Goal: Task Accomplishment & Management: Use online tool/utility

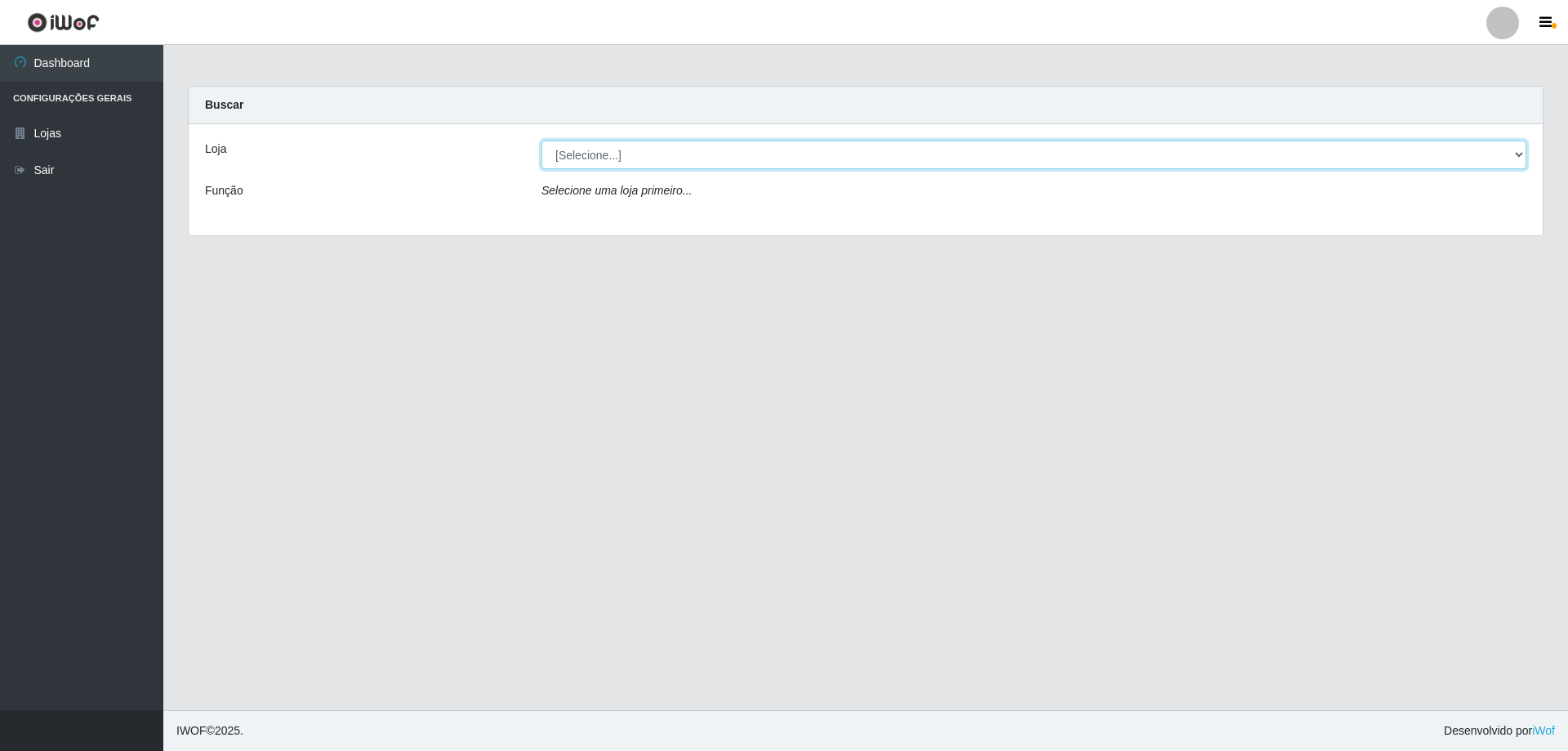
drag, startPoint x: 1172, startPoint y: 156, endPoint x: 1177, endPoint y: 148, distance: 9.4
click at [1177, 148] on select "[Selecione...] SuperShow Bis - Avenida 6 SuperShow [GEOGRAPHIC_DATA]" at bounding box center [1034, 155] width 986 height 28
select select "60"
click at [541, 141] on select "[Selecione...] SuperShow Bis - Avenida 6 SuperShow [GEOGRAPHIC_DATA]" at bounding box center [1034, 155] width 986 height 28
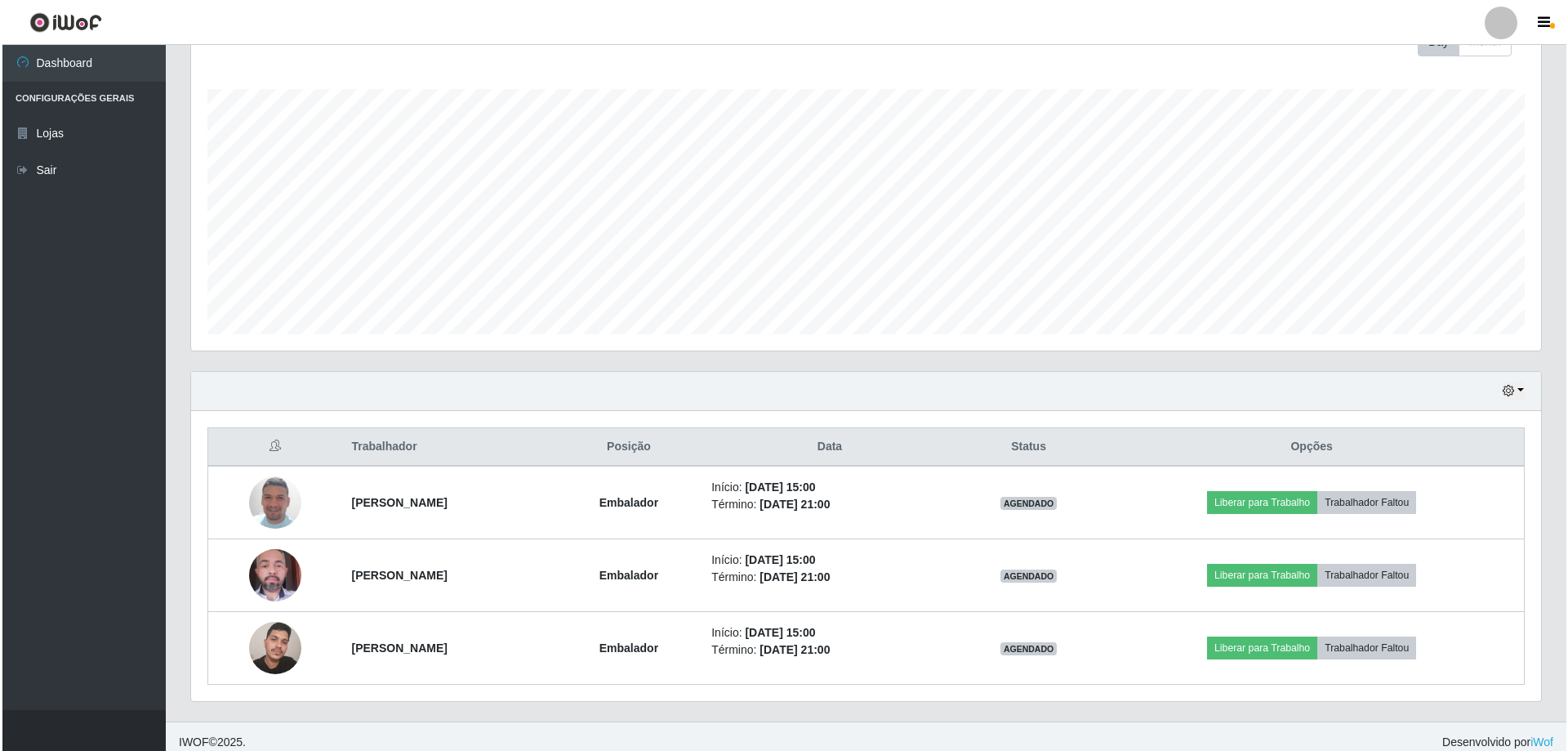
scroll to position [261, 0]
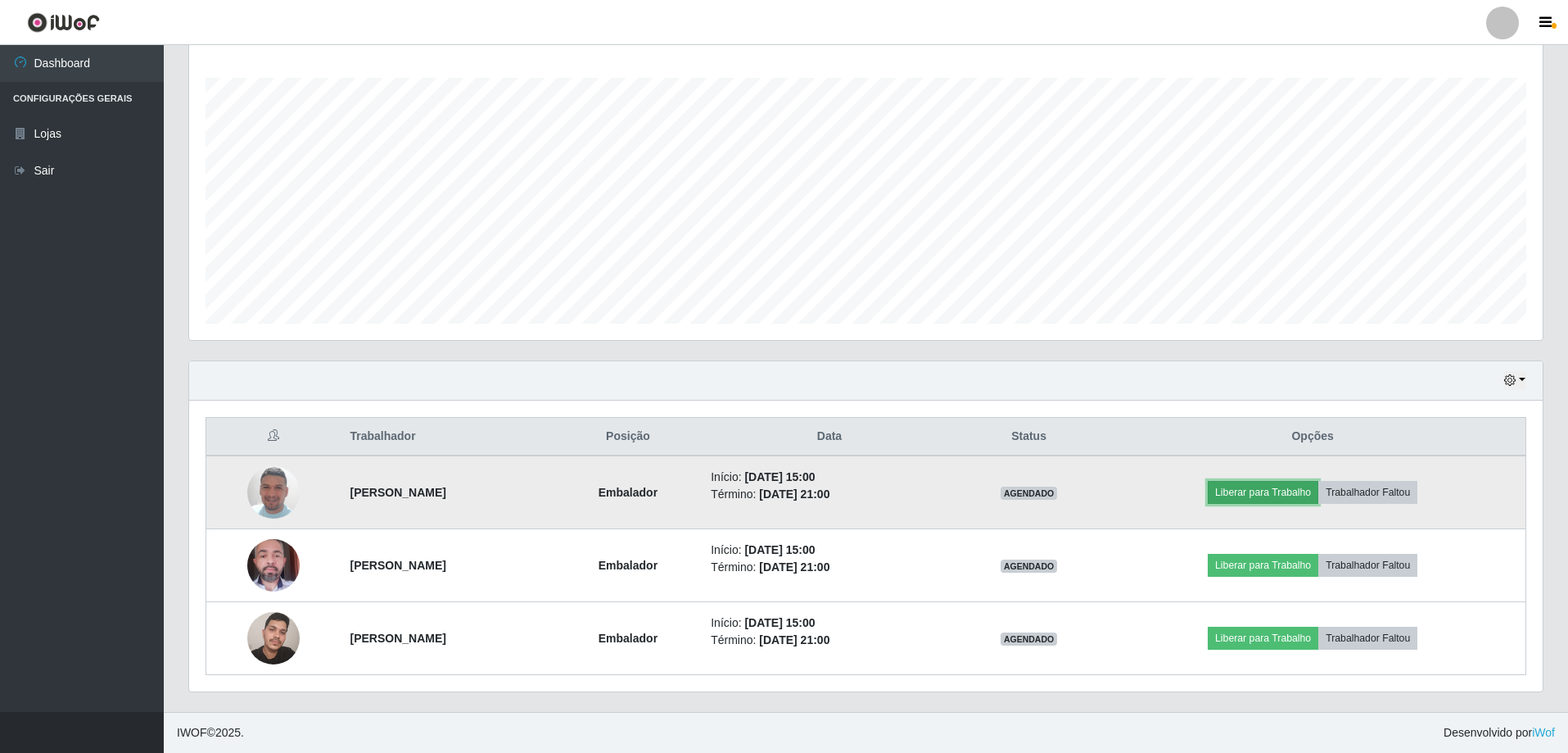
click at [1319, 493] on button "Liberar para Trabalho" at bounding box center [1263, 492] width 111 height 23
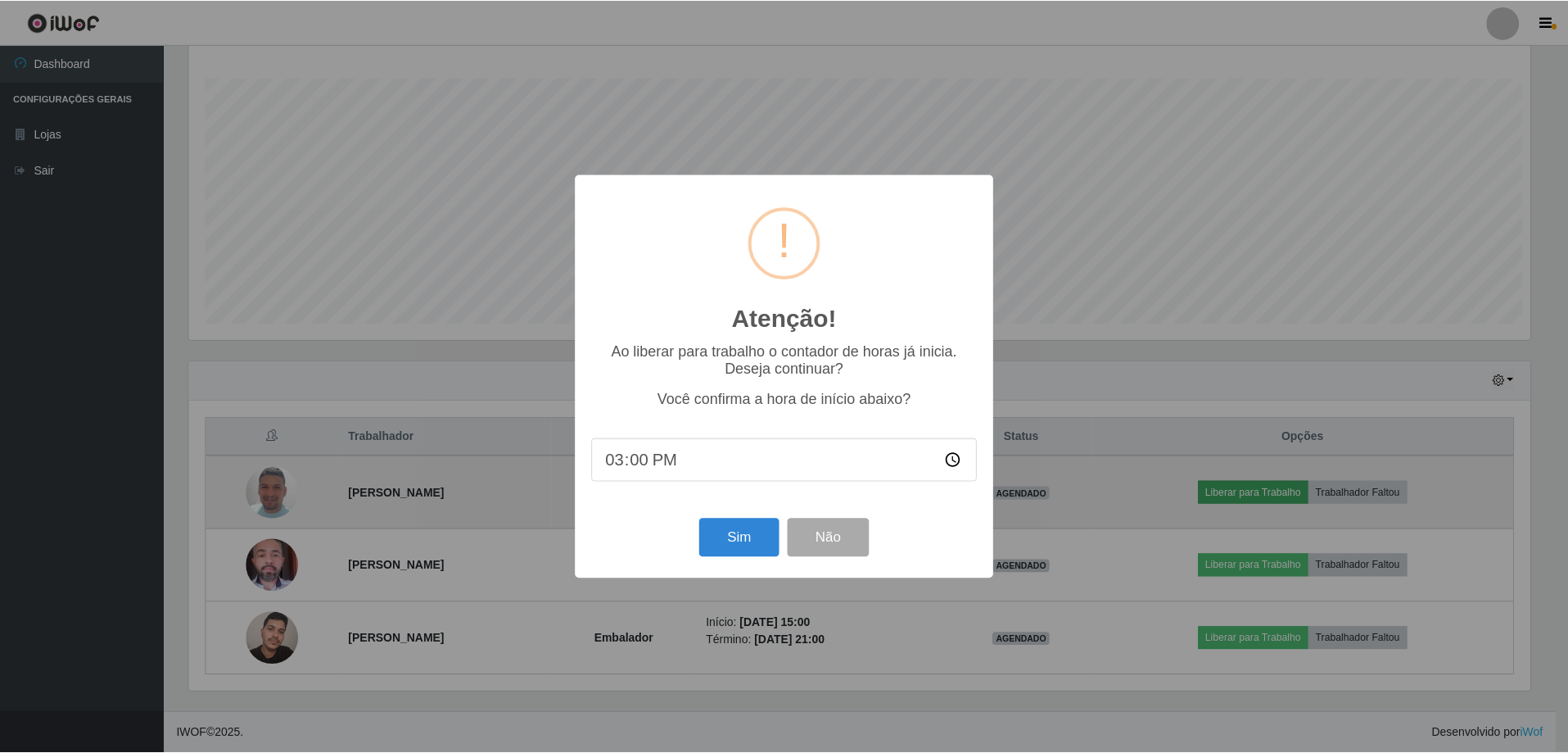
scroll to position [340, 1345]
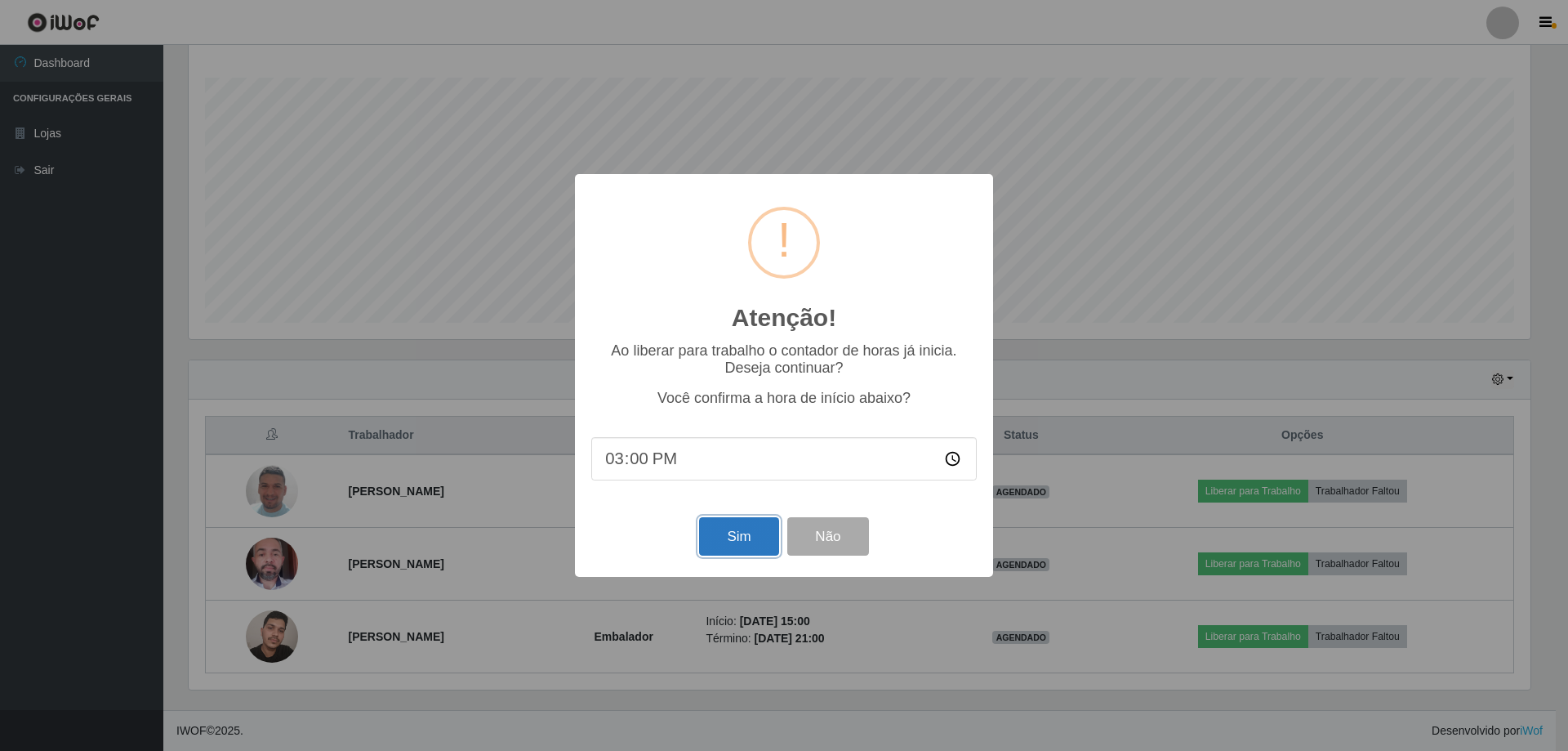
click at [728, 546] on button "Sim" at bounding box center [738, 536] width 79 height 38
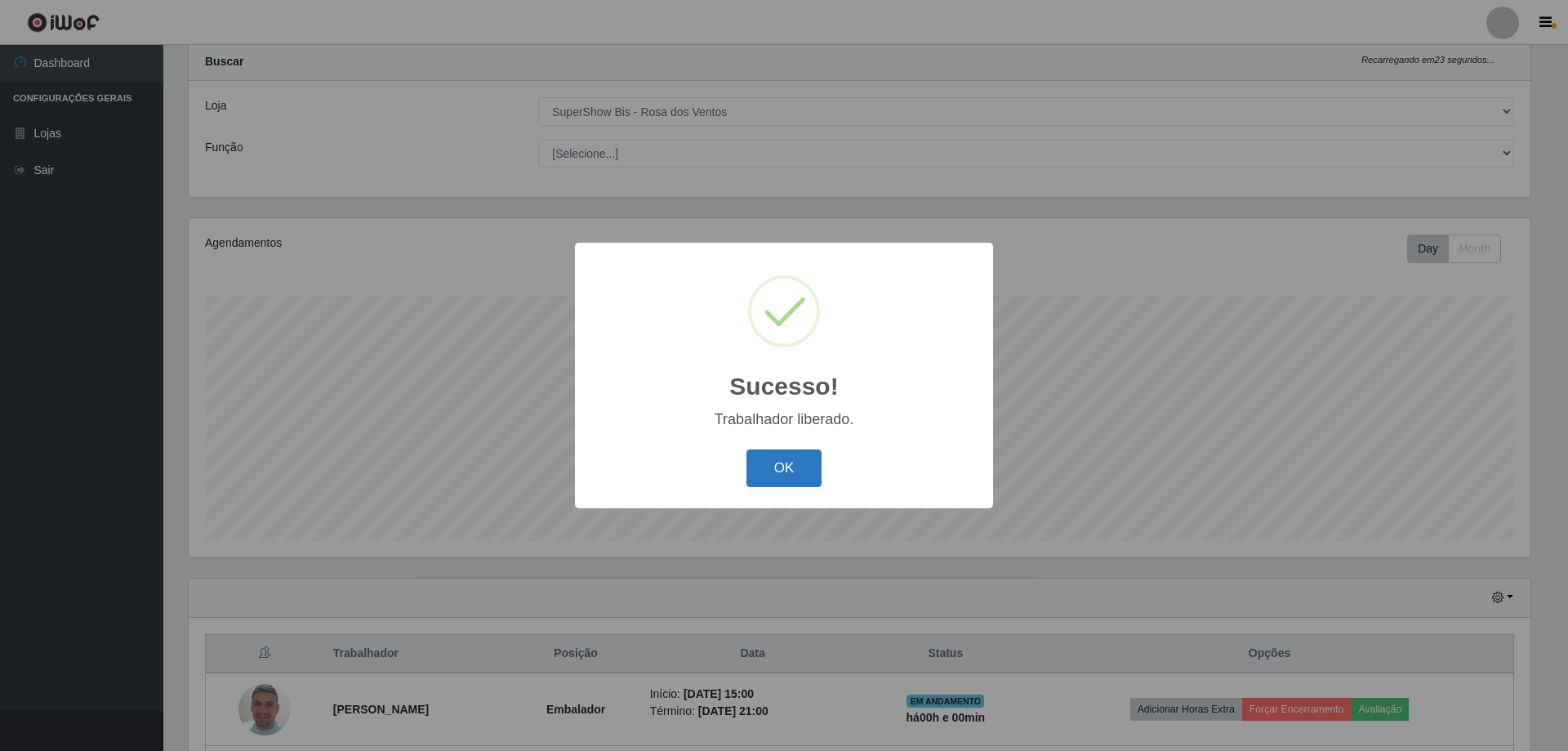
click at [812, 462] on button "OK" at bounding box center [785, 468] width 76 height 38
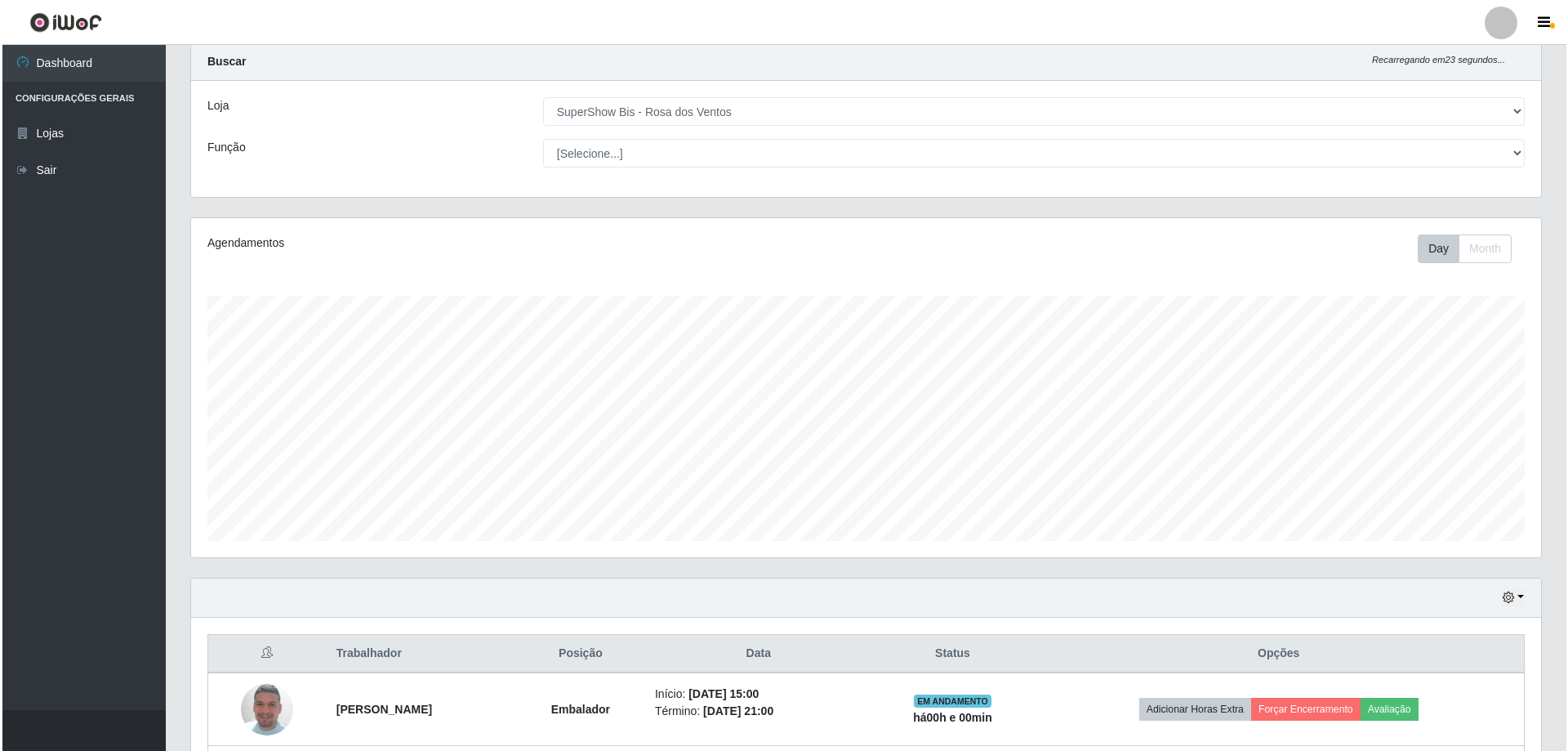
scroll to position [261, 0]
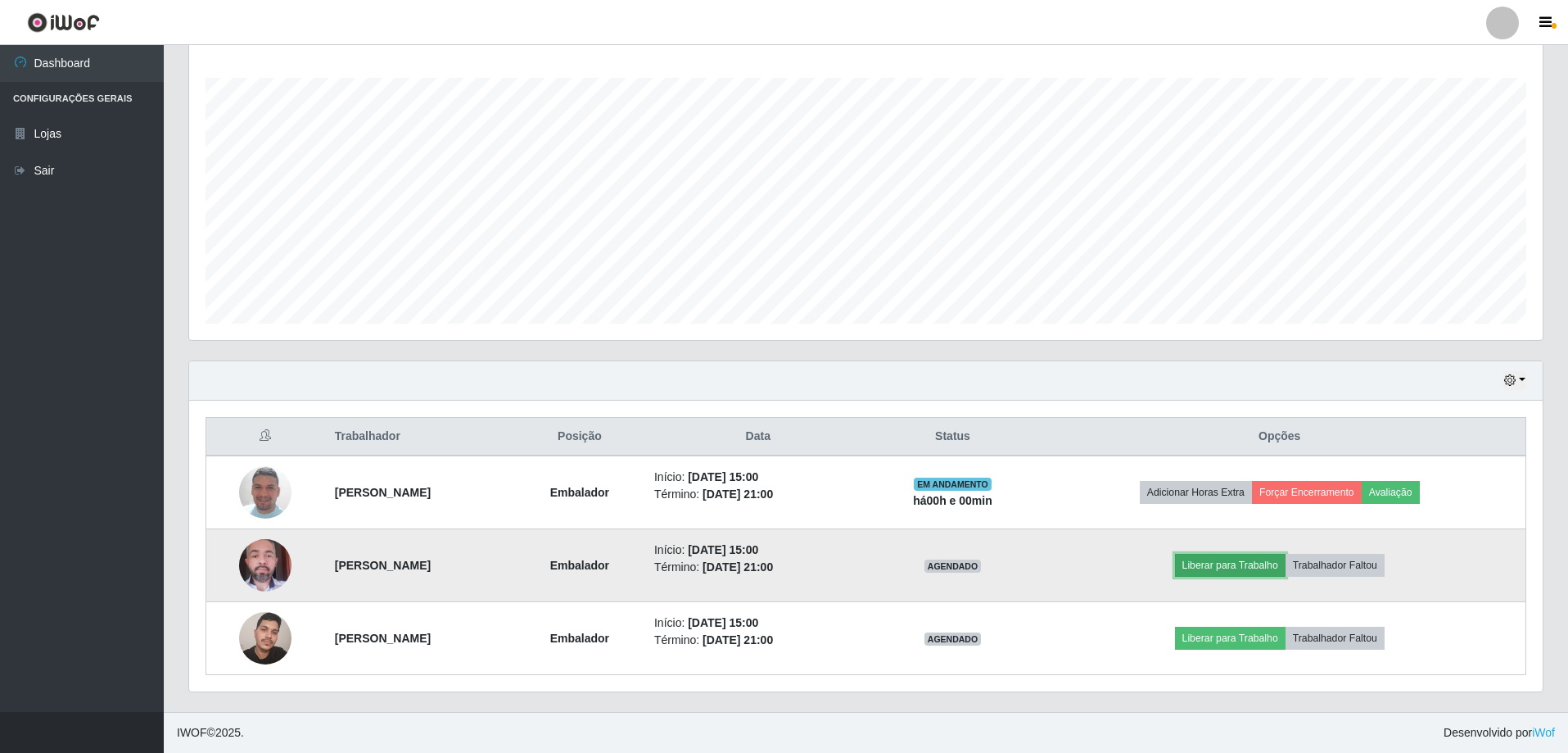
click at [1236, 565] on button "Liberar para Trabalho" at bounding box center [1230, 565] width 111 height 23
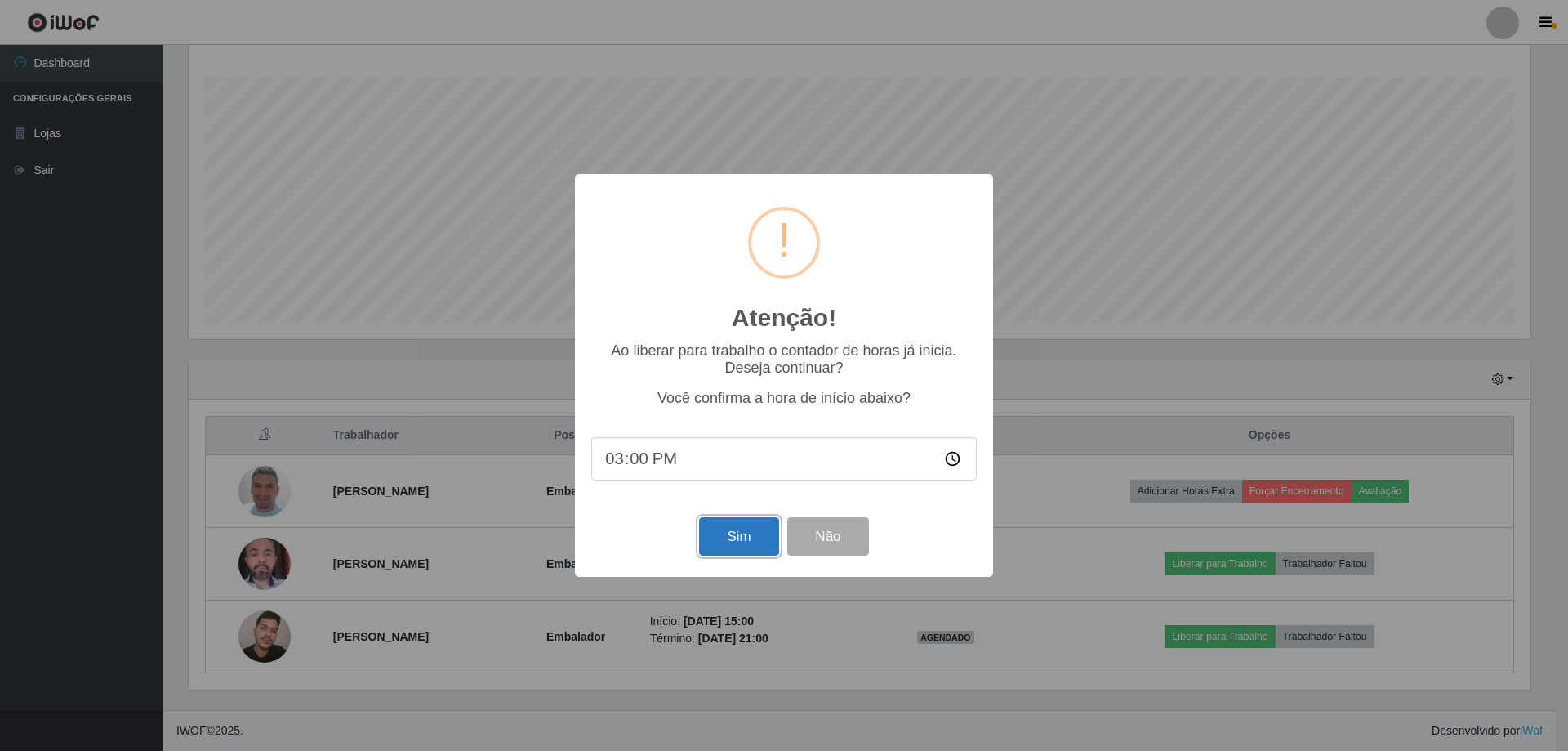
click at [744, 543] on button "Sim" at bounding box center [738, 536] width 79 height 38
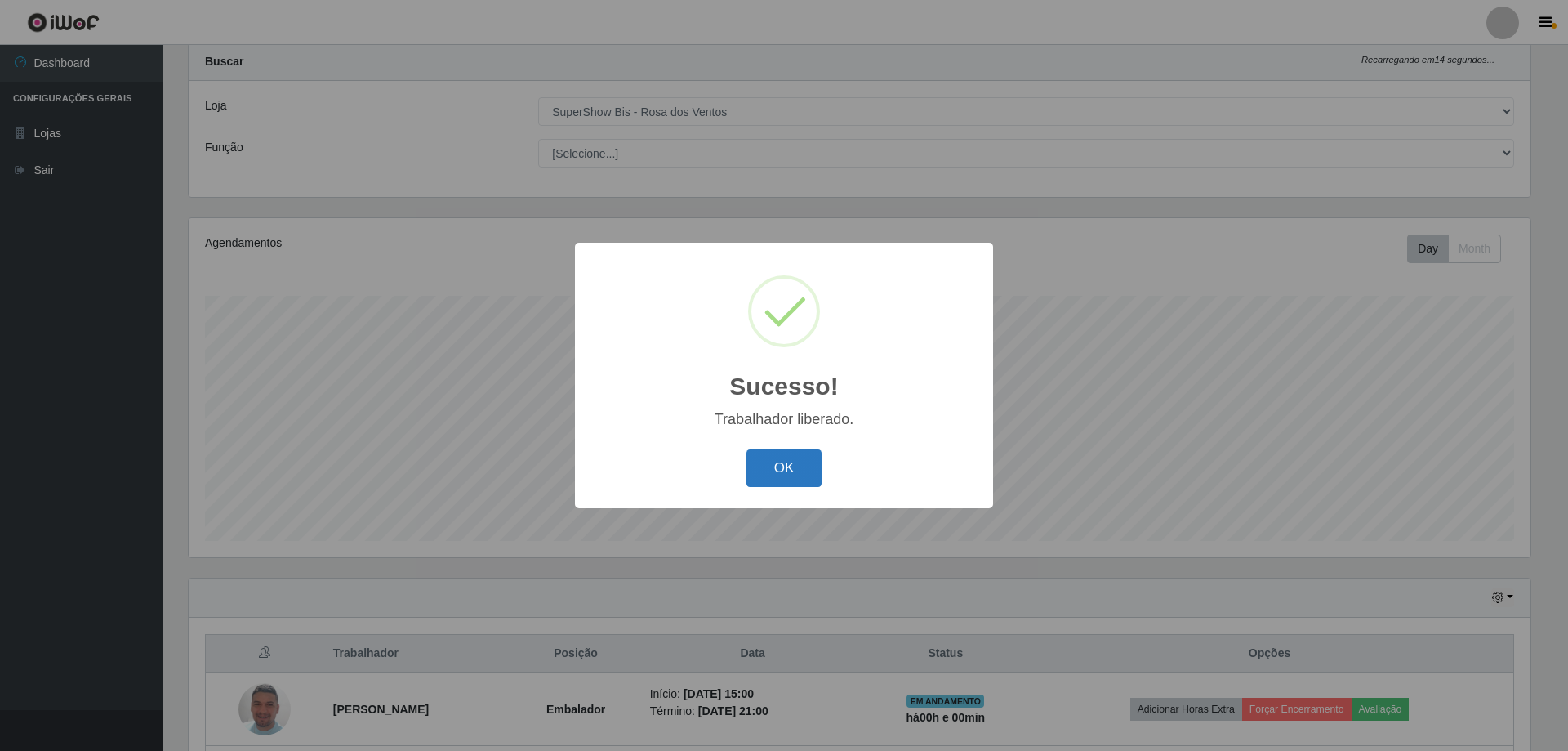
click at [761, 469] on button "OK" at bounding box center [785, 468] width 76 height 38
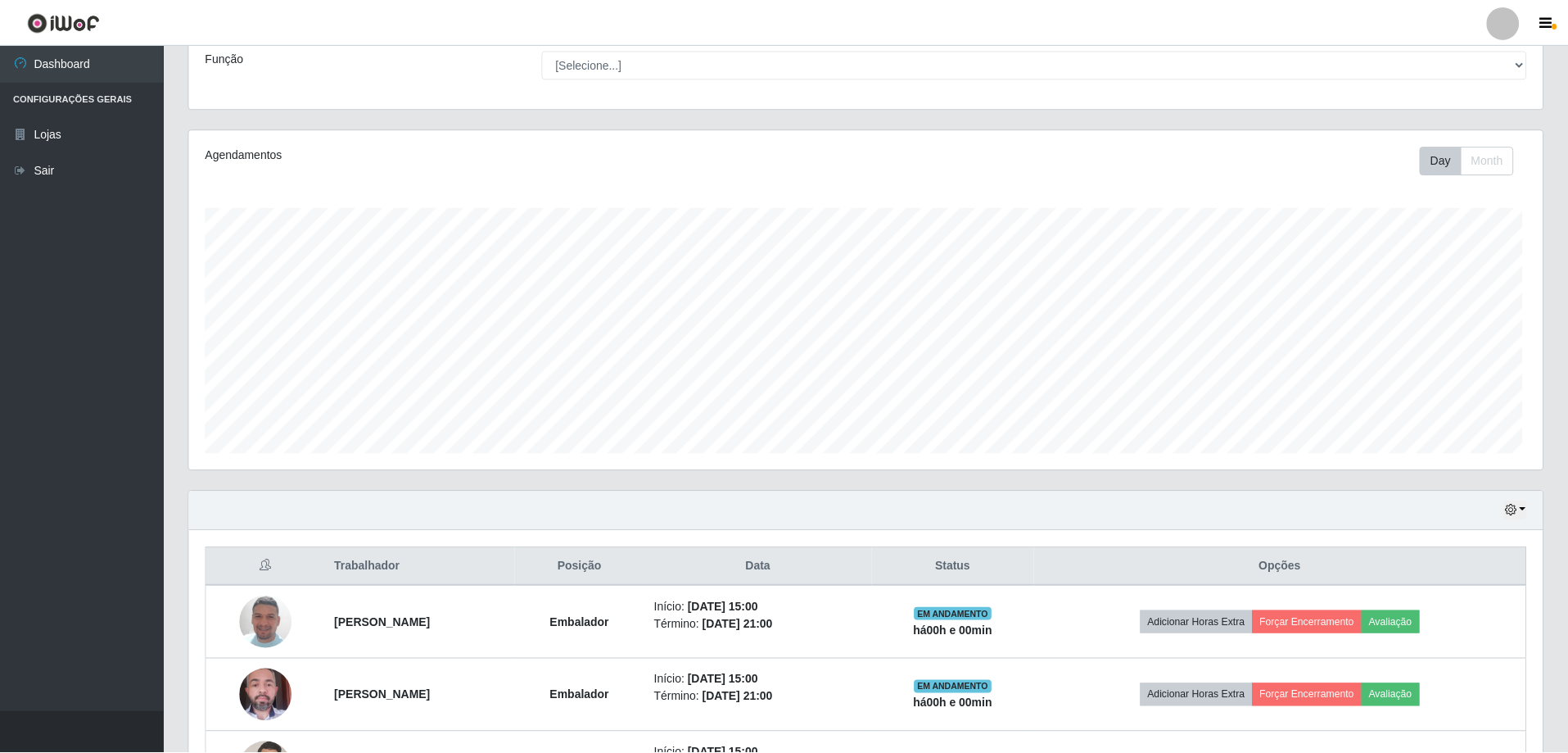
scroll to position [340, 1354]
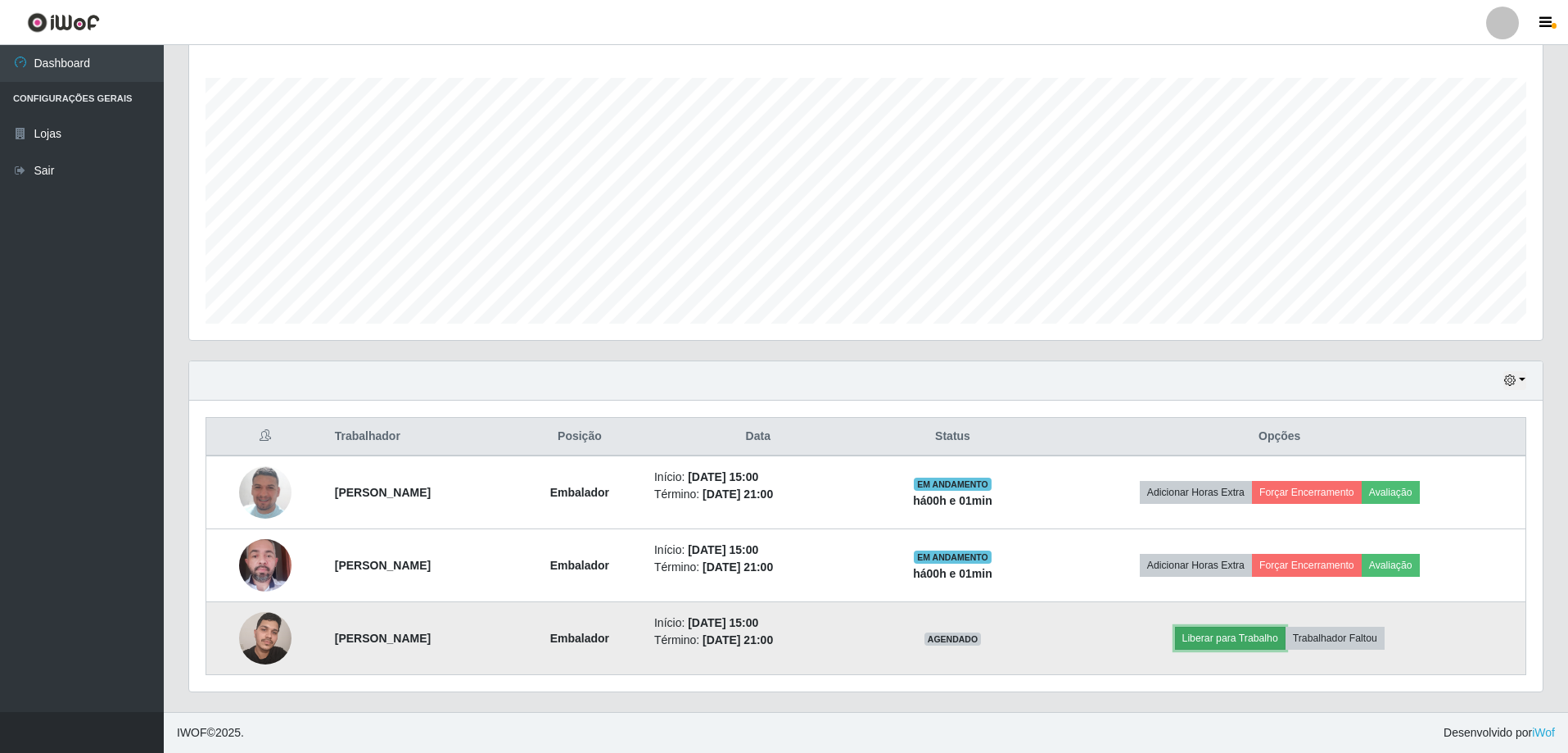
click at [1270, 639] on button "Liberar para Trabalho" at bounding box center [1230, 637] width 111 height 23
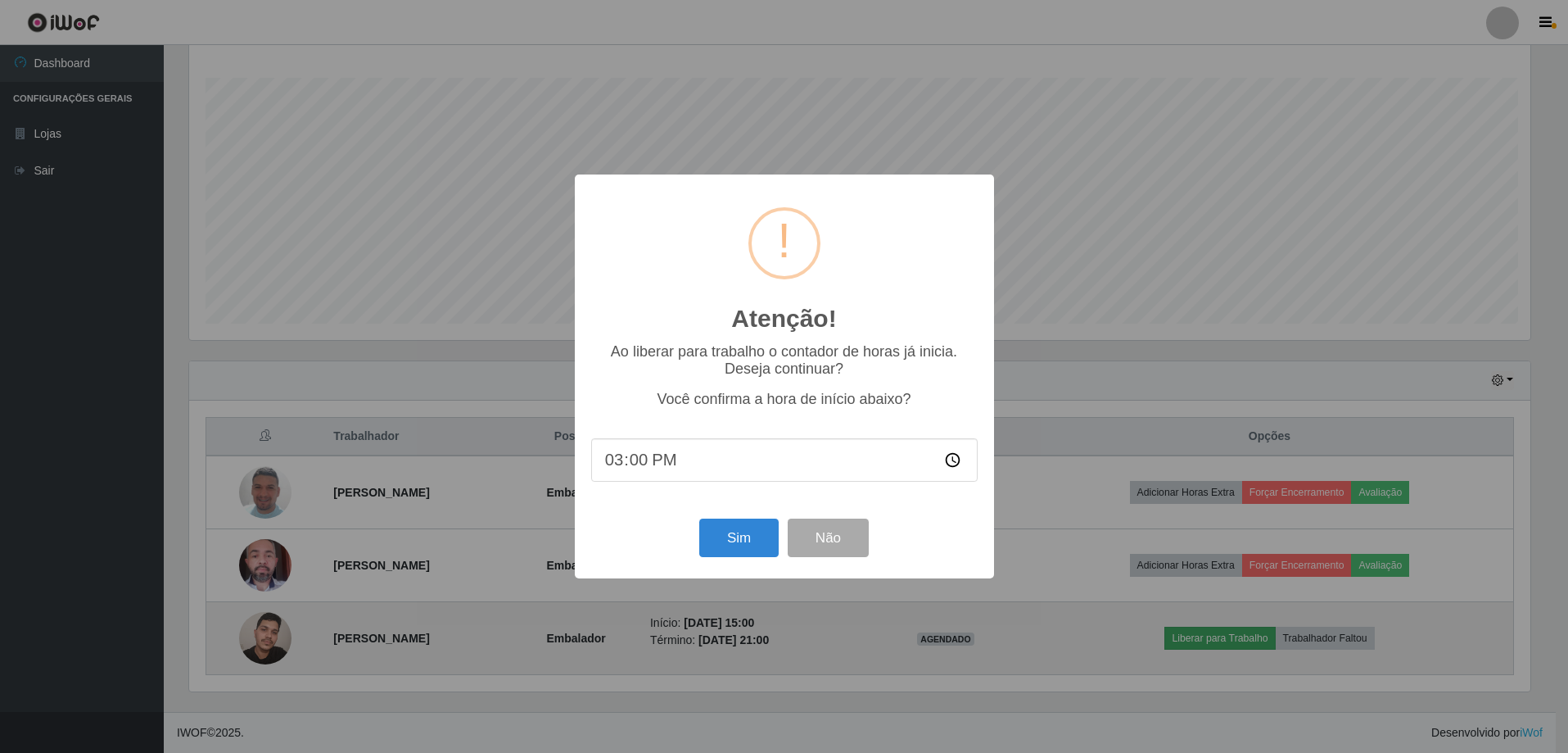
scroll to position [340, 1345]
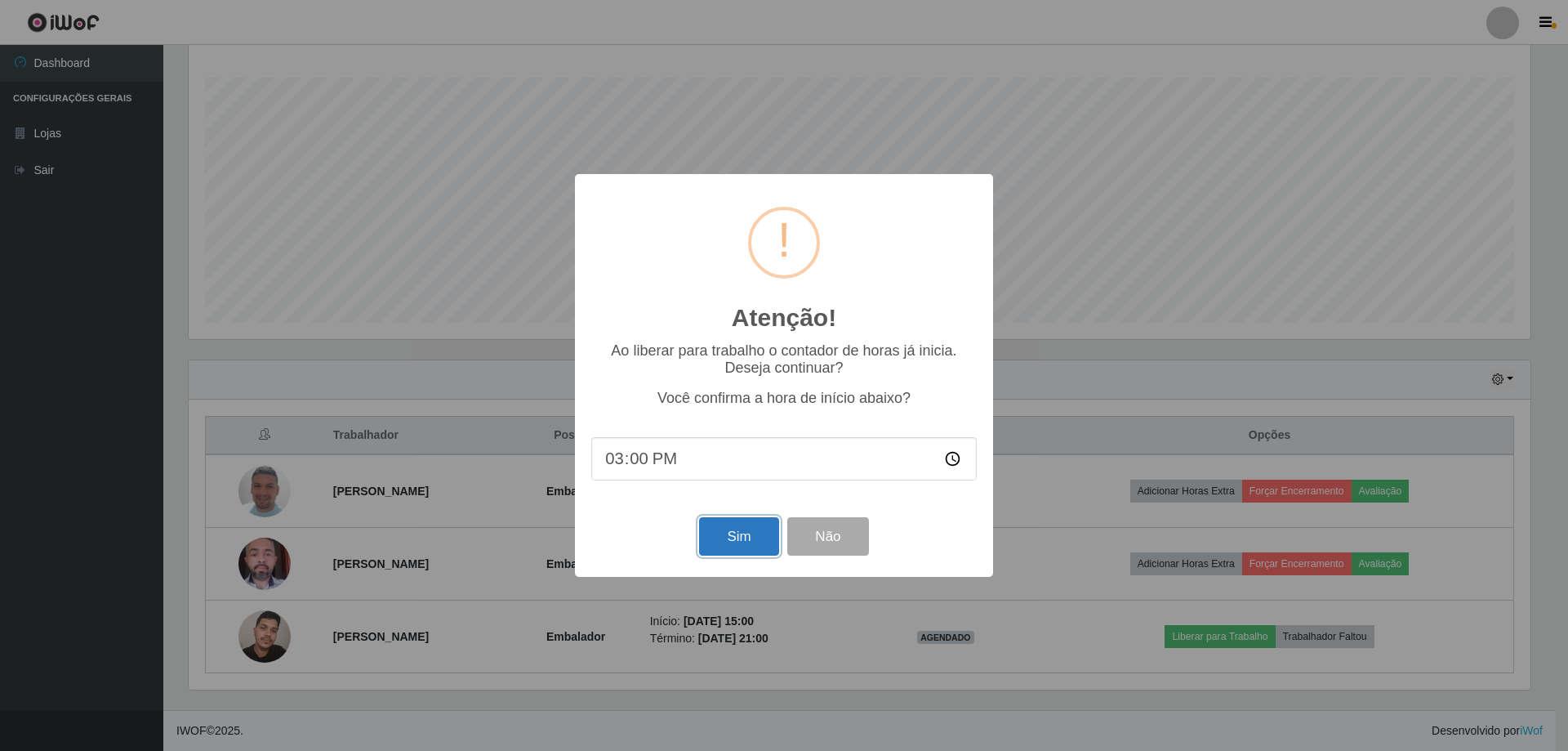
click at [757, 547] on button "Sim" at bounding box center [738, 536] width 79 height 38
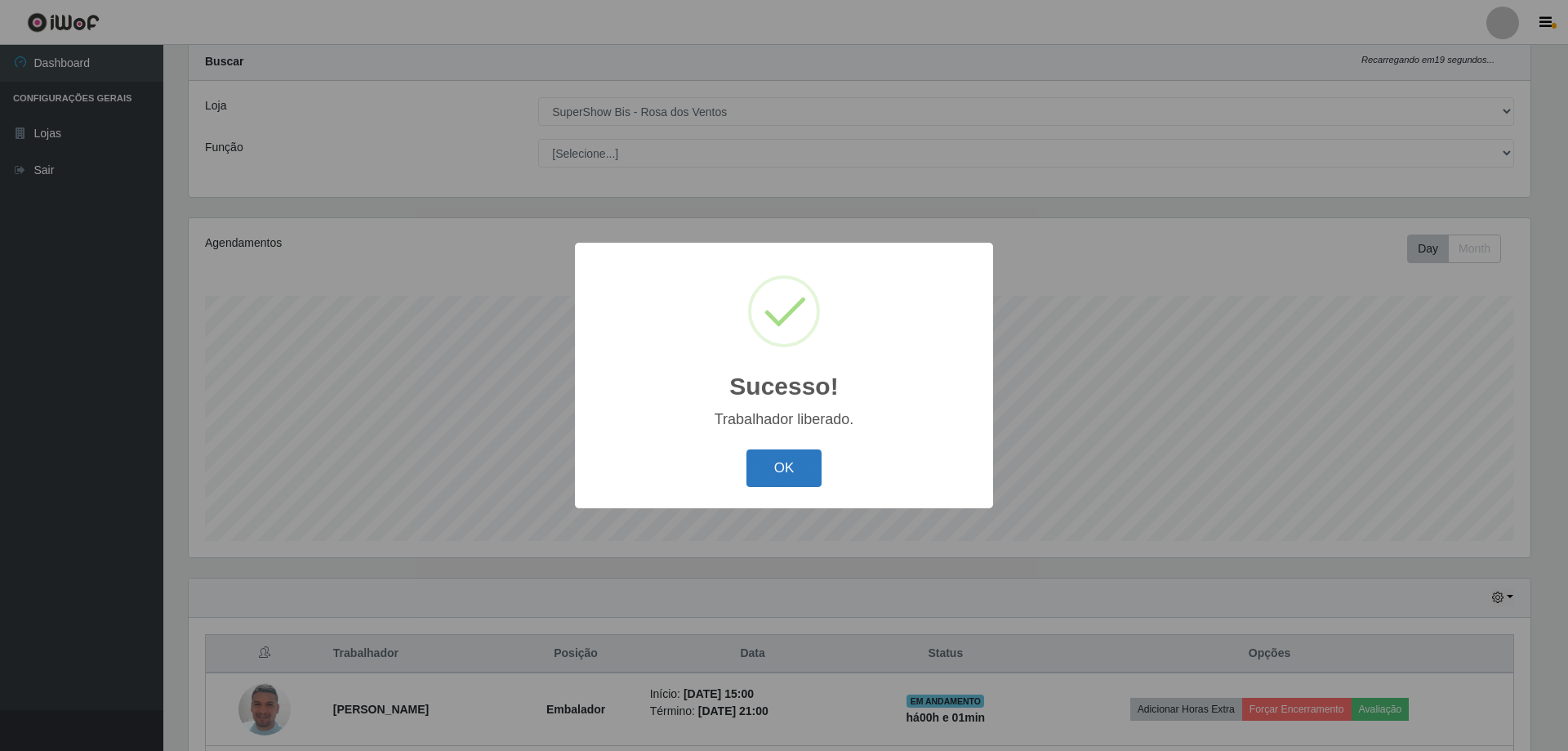
click at [795, 467] on button "OK" at bounding box center [785, 468] width 76 height 38
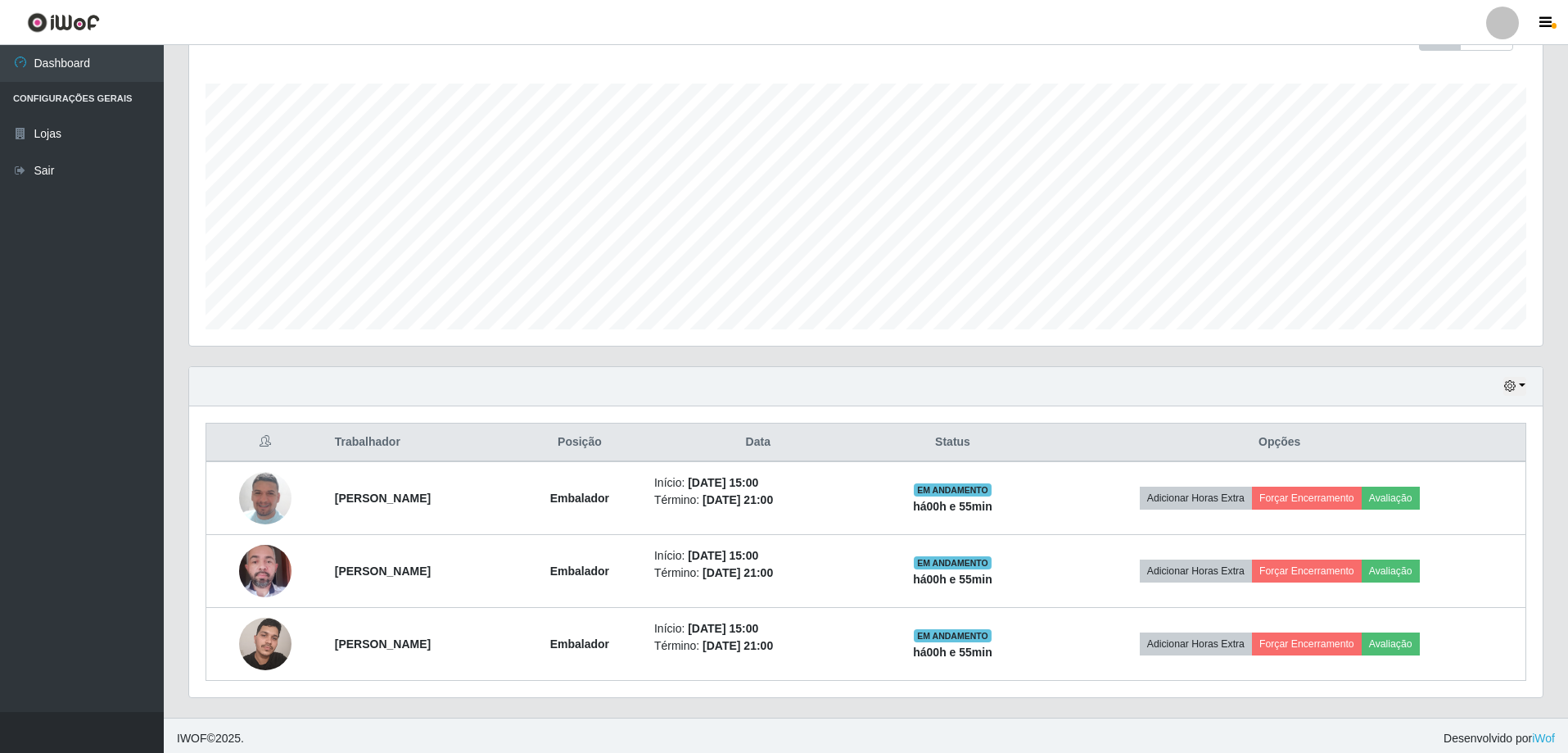
scroll to position [262, 0]
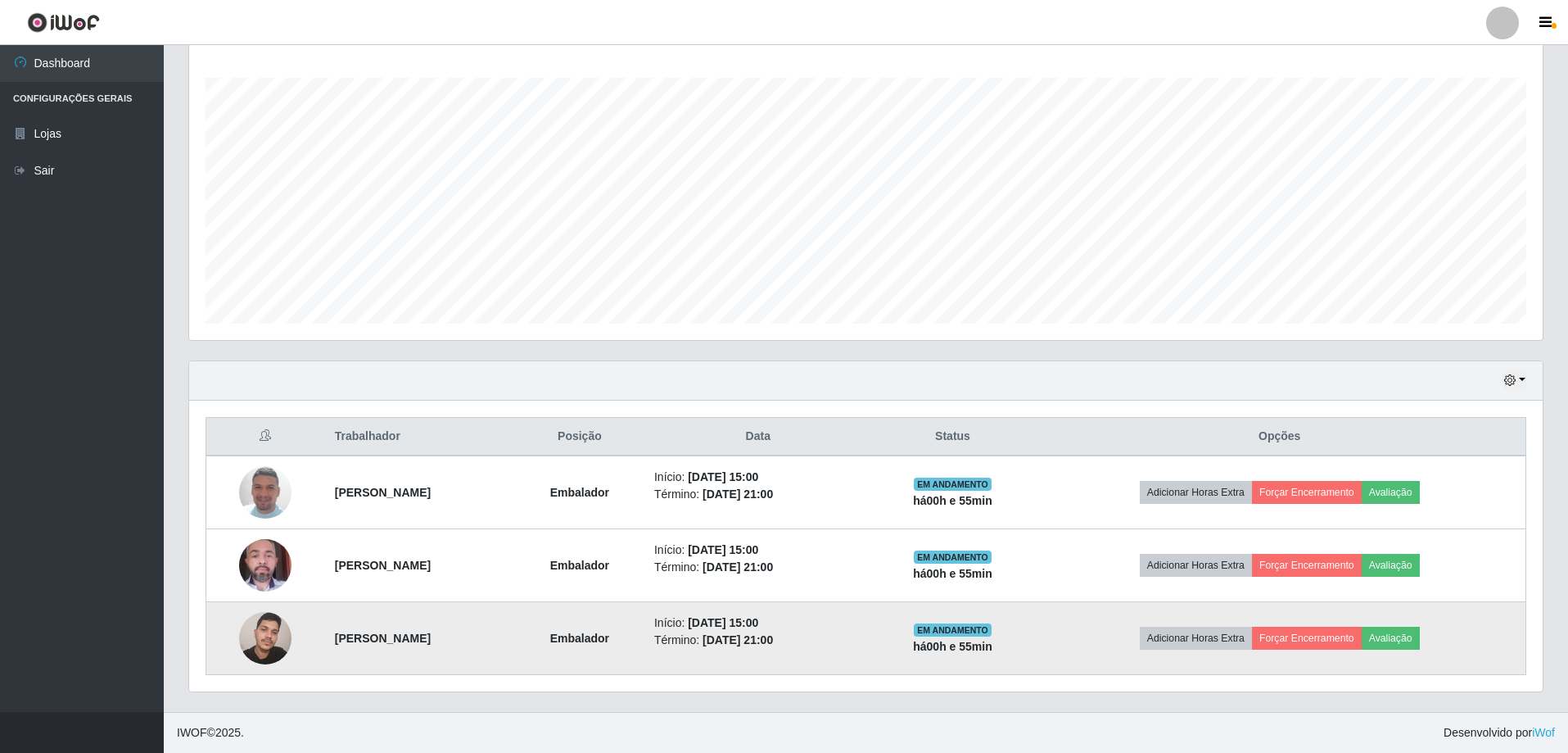
click at [264, 652] on img at bounding box center [265, 637] width 52 height 70
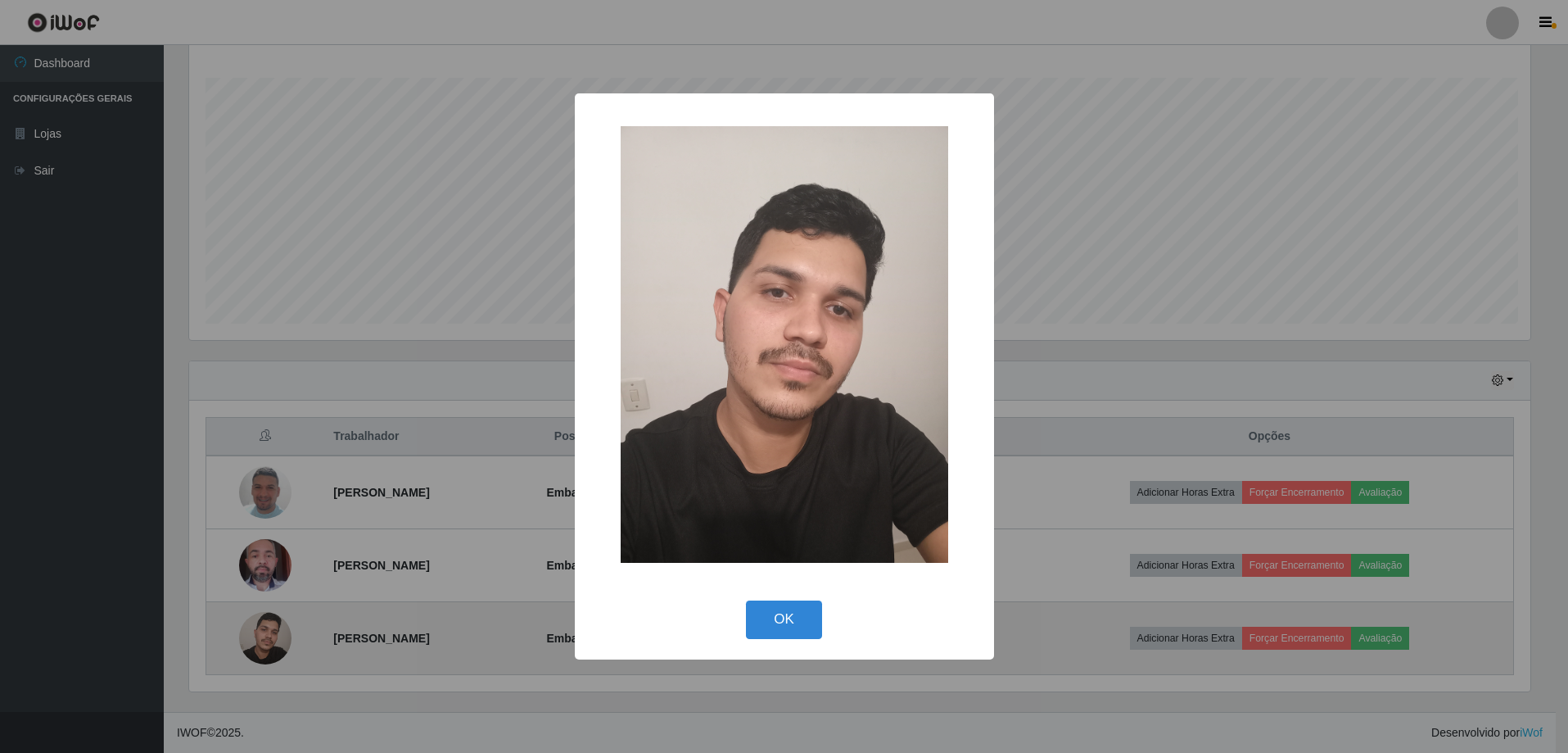
scroll to position [340, 1345]
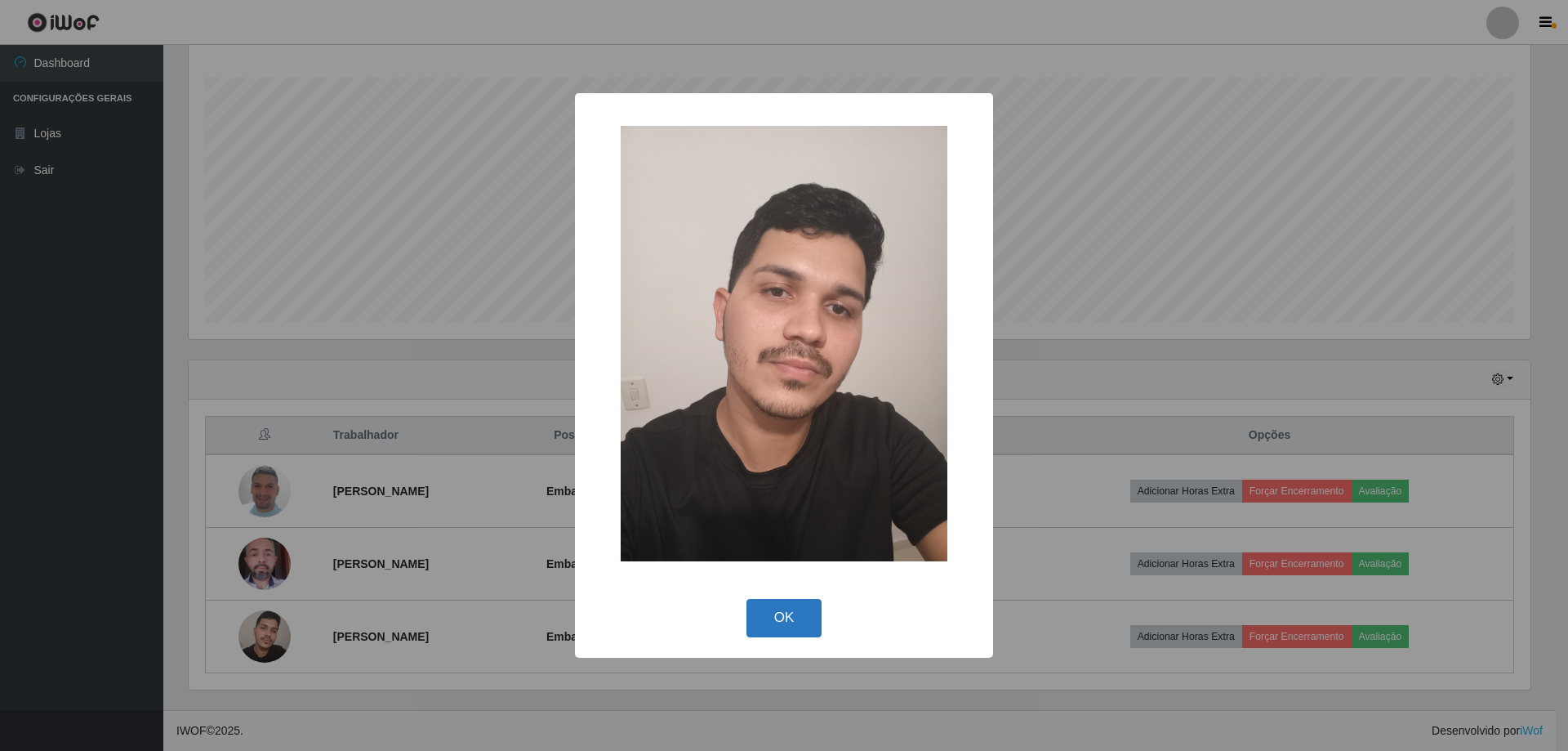
click at [759, 608] on button "OK" at bounding box center [785, 618] width 76 height 38
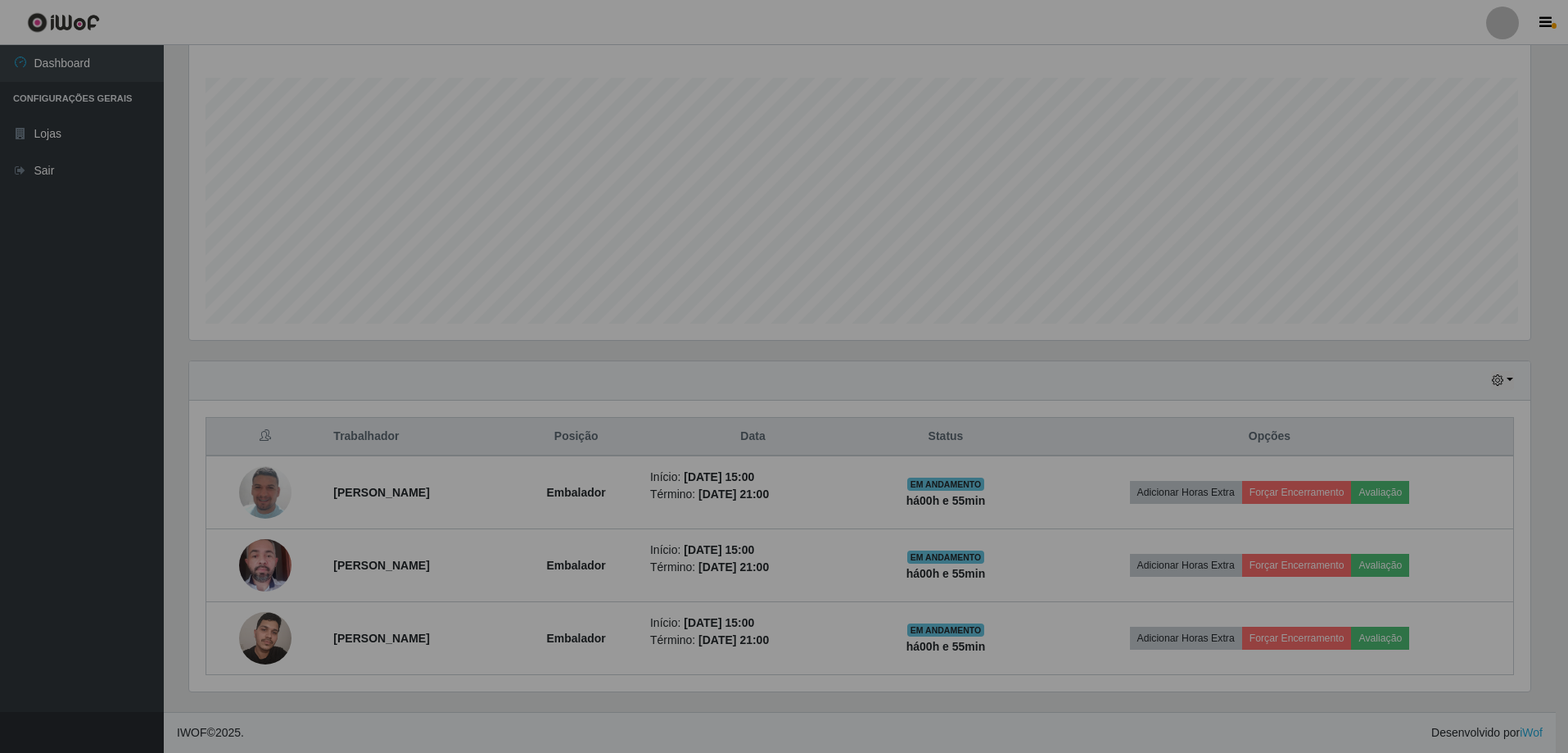
scroll to position [340, 1354]
